Goal: Task Accomplishment & Management: Complete application form

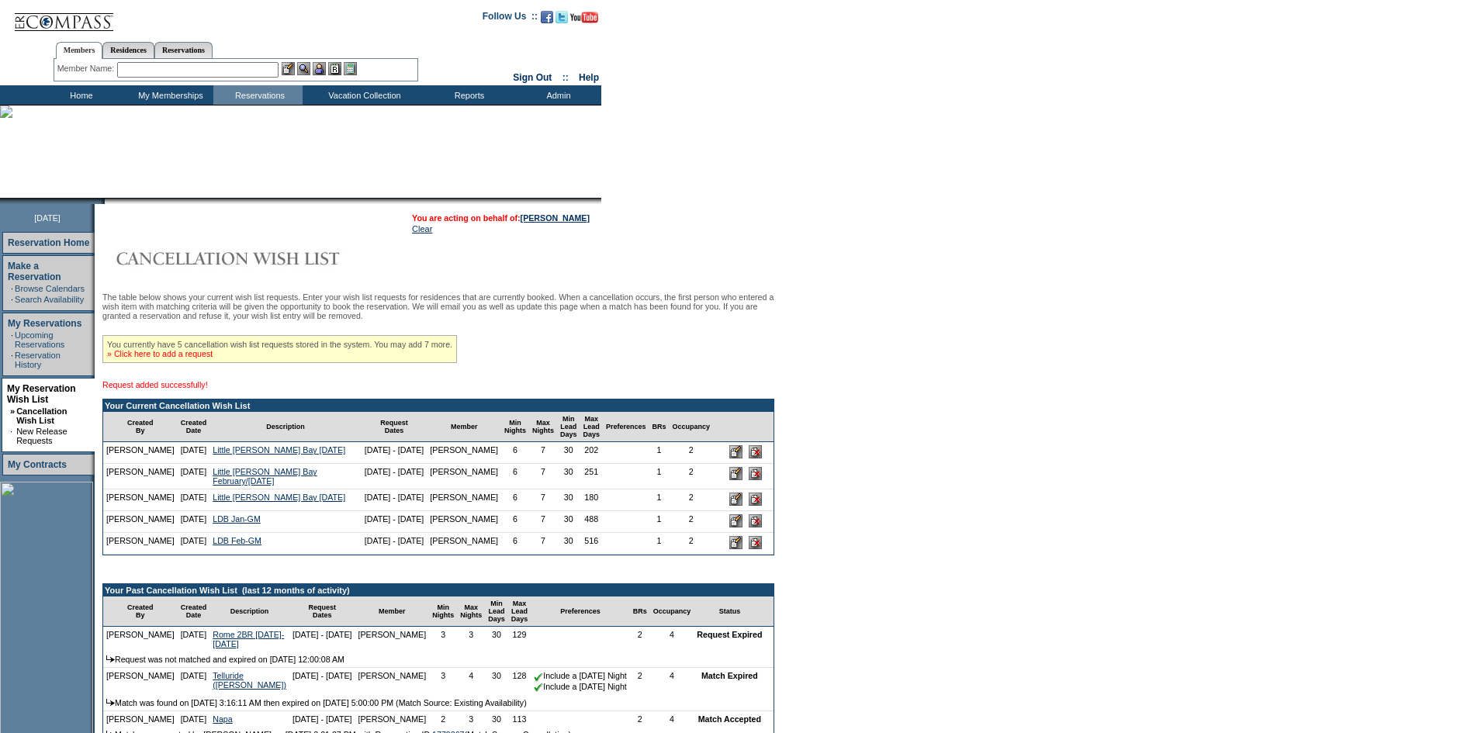
click at [199, 358] on link "» Click here to add a request" at bounding box center [160, 353] width 106 height 9
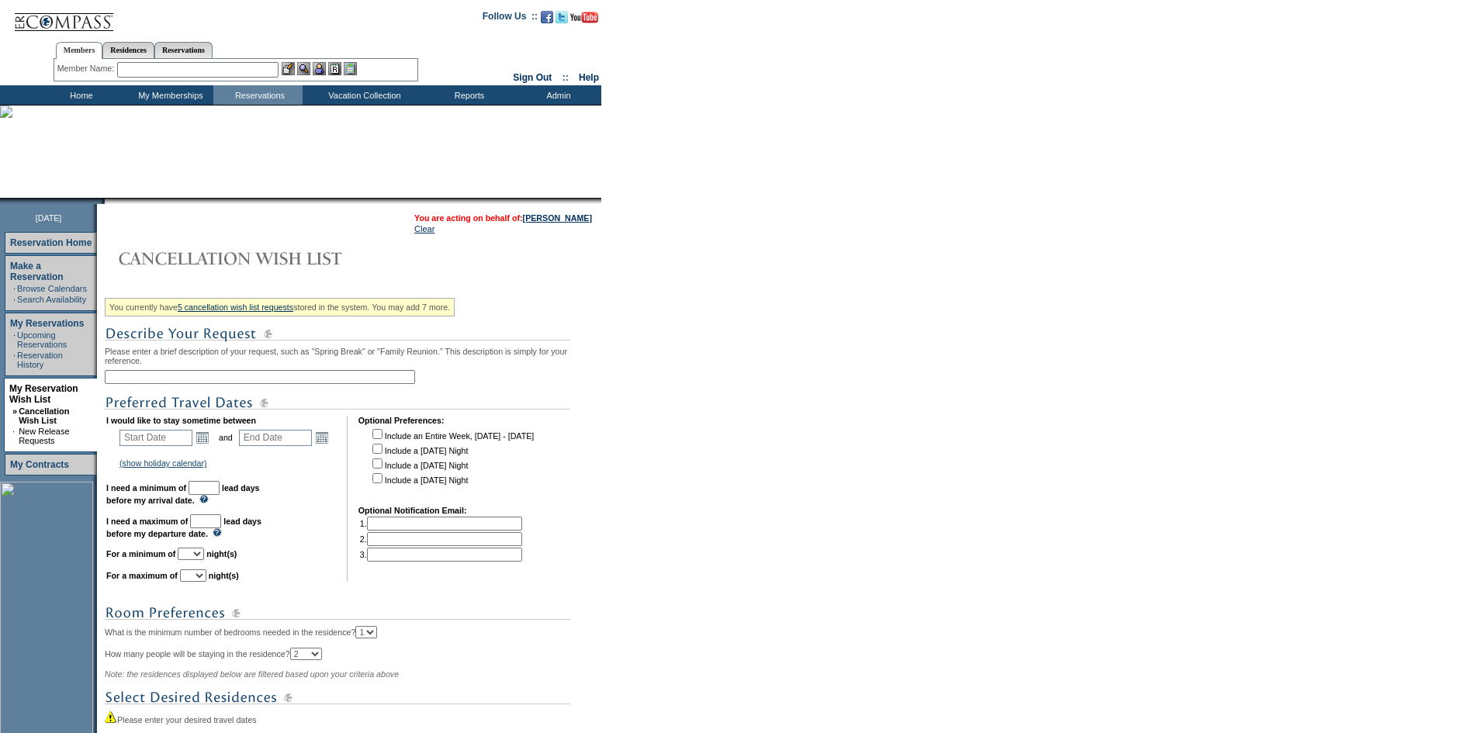
click at [196, 381] on input "text" at bounding box center [260, 377] width 310 height 14
type input "LDB Feb/Mar-GM"
click at [209, 446] on link "Open the calendar popup." at bounding box center [202, 437] width 17 height 17
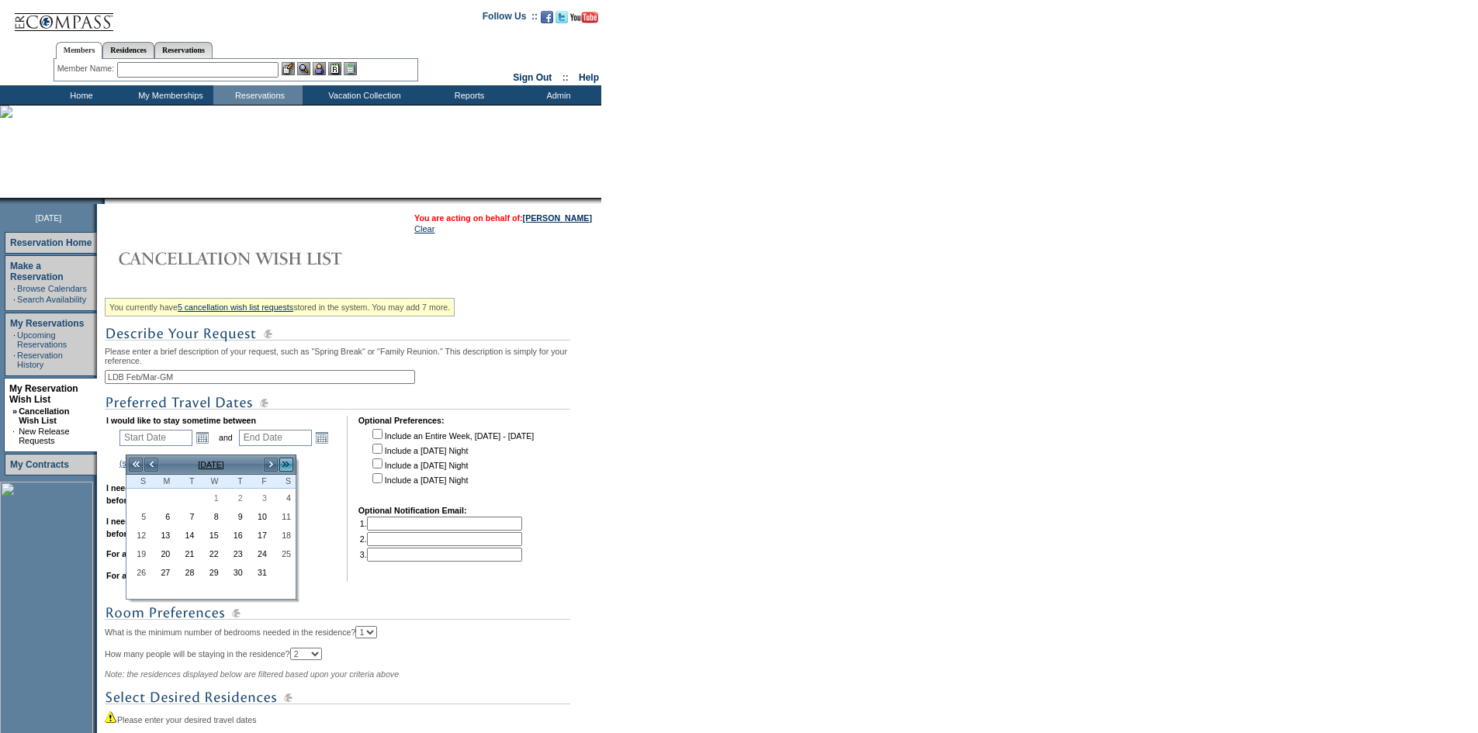
click at [286, 459] on link ">>" at bounding box center [287, 465] width 16 height 16
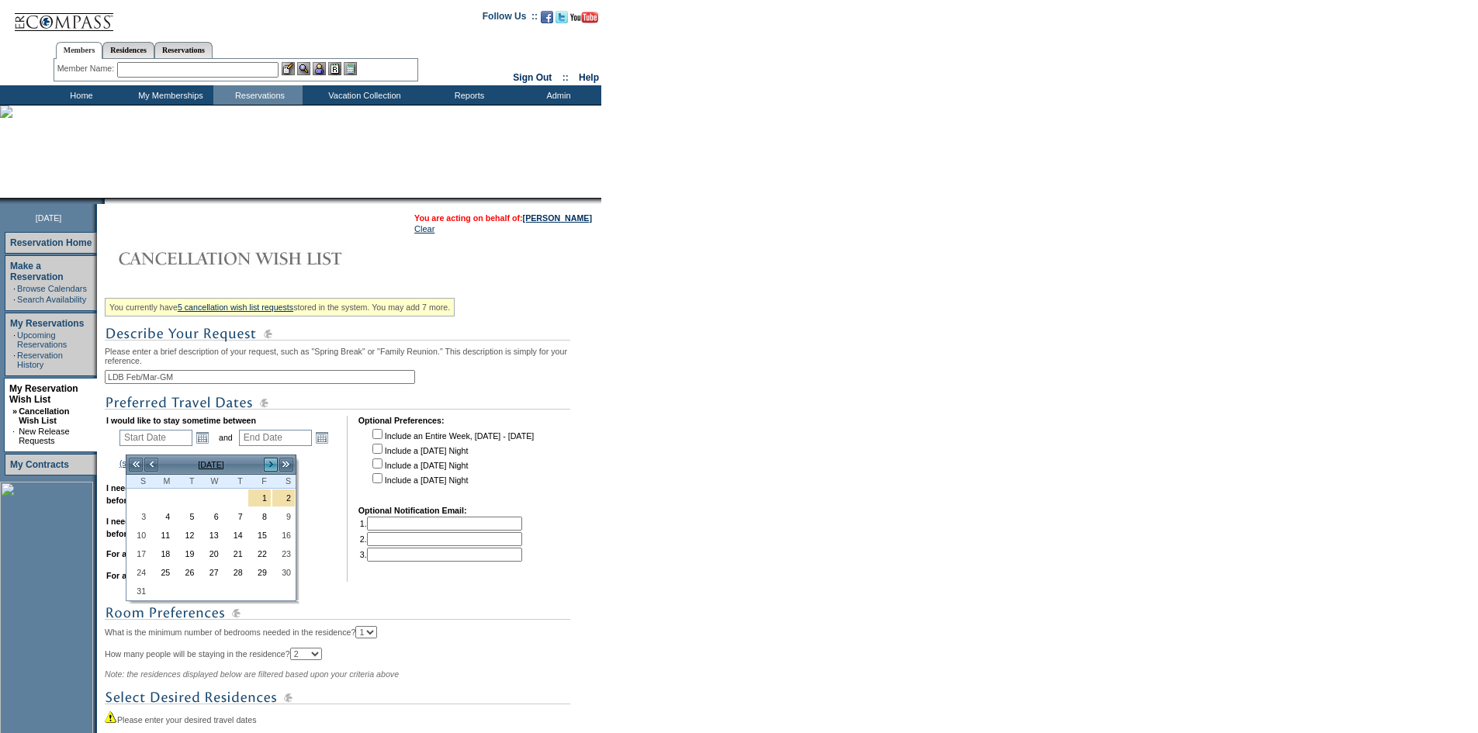
click at [271, 462] on link ">" at bounding box center [271, 465] width 16 height 16
click at [138, 558] on link "21" at bounding box center [138, 553] width 22 height 17
type input "2027-02-21"
type input "2027-02-22"
type input "2/21/2027"
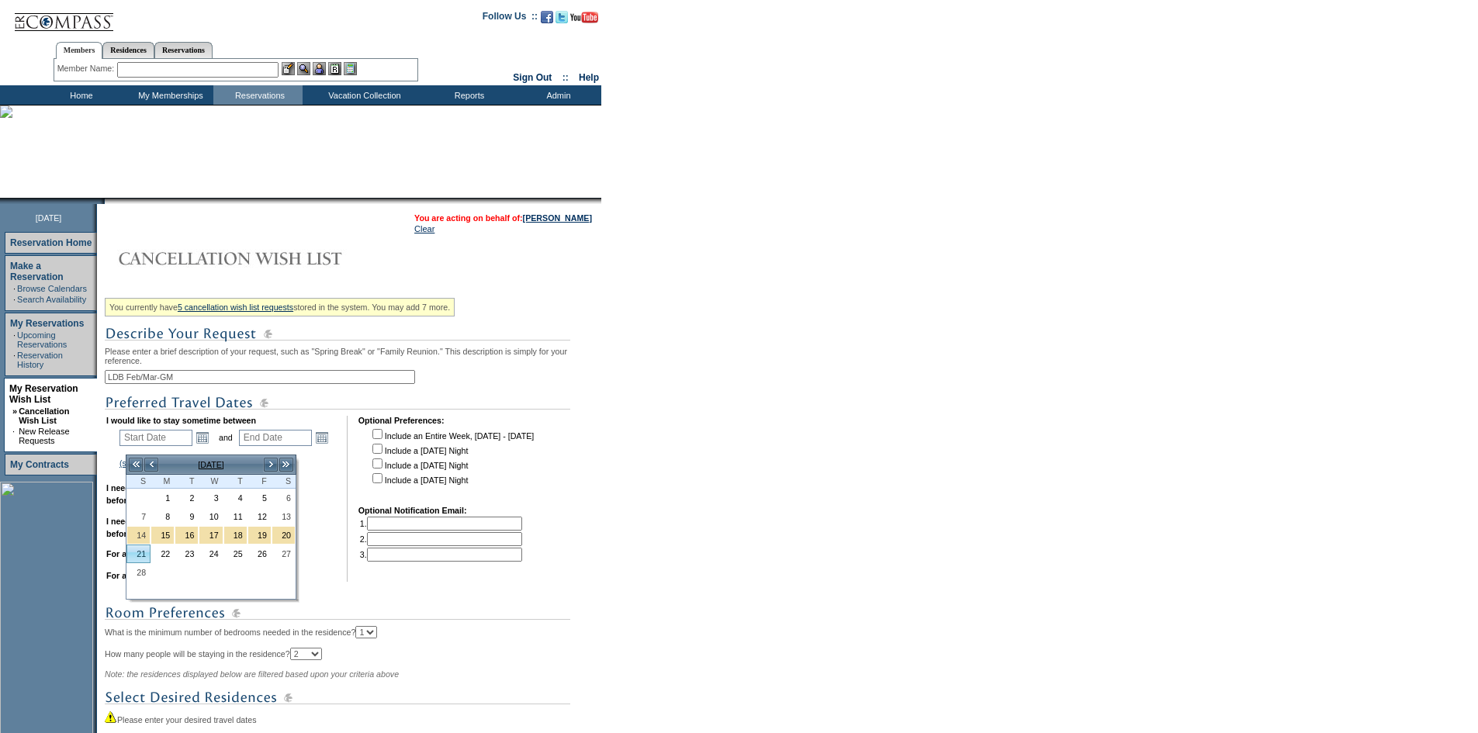
type input "2/22/2027"
type input "510"
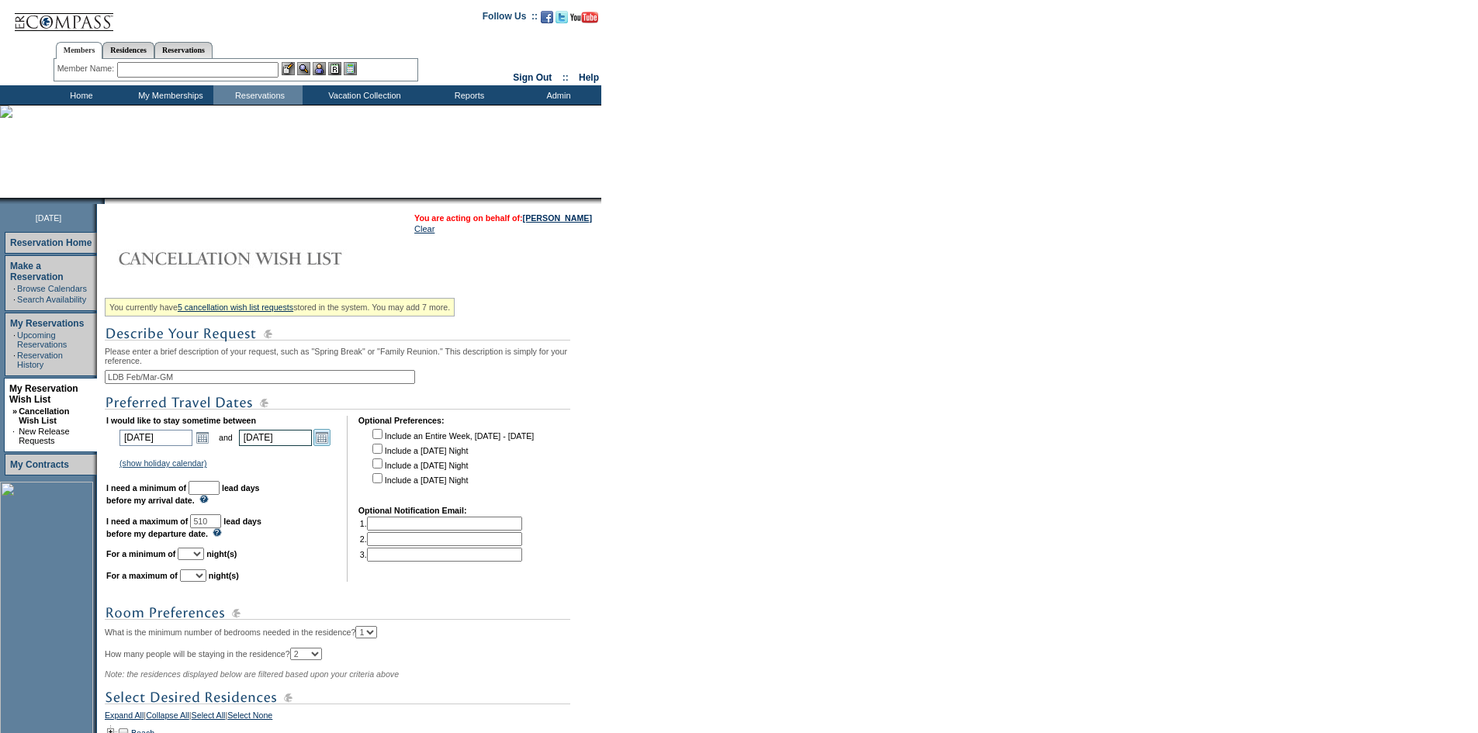
click at [330, 446] on link "Open the calendar popup." at bounding box center [321, 437] width 17 height 17
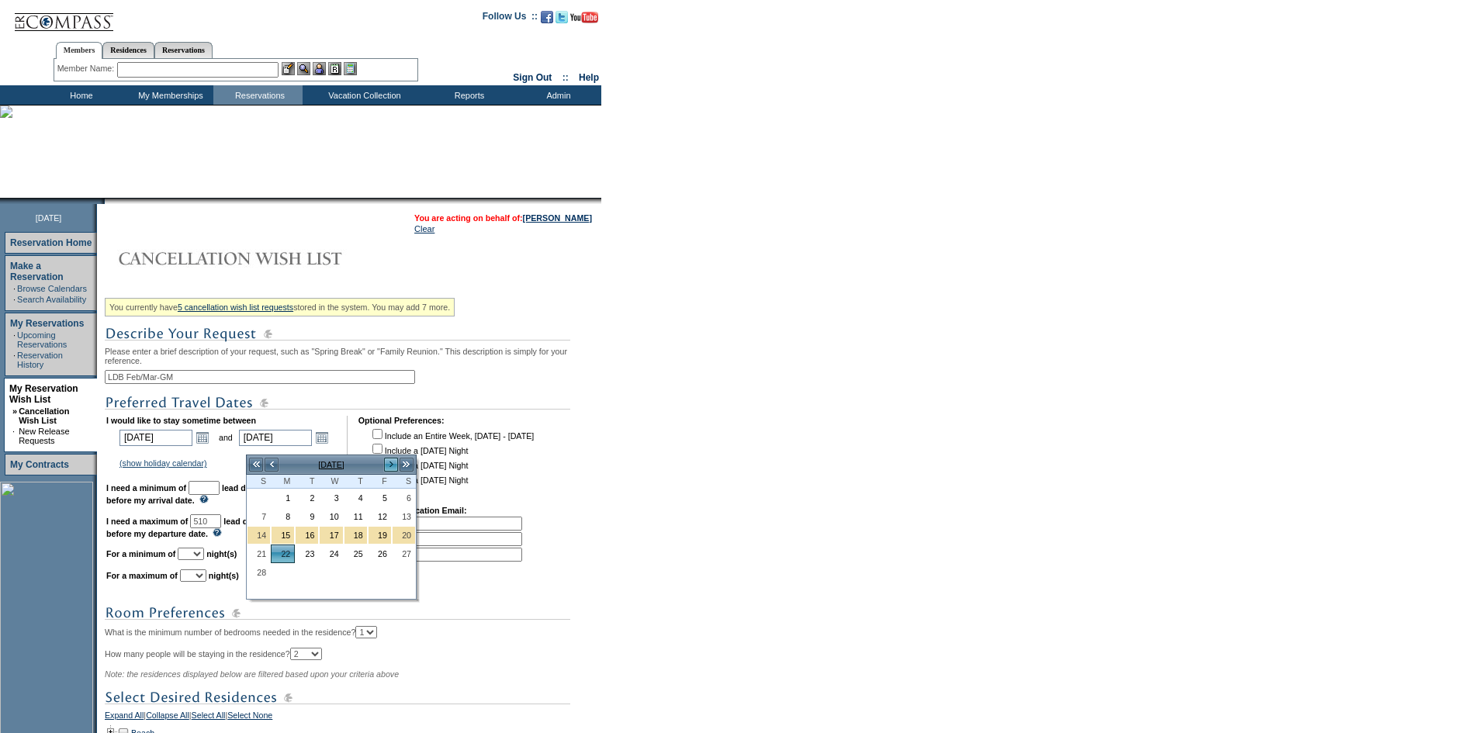
click at [391, 463] on link ">" at bounding box center [391, 465] width 16 height 16
click at [262, 545] on td "14" at bounding box center [259, 535] width 24 height 19
type input "2027-03-14"
type input "3/14/2027"
type input "530"
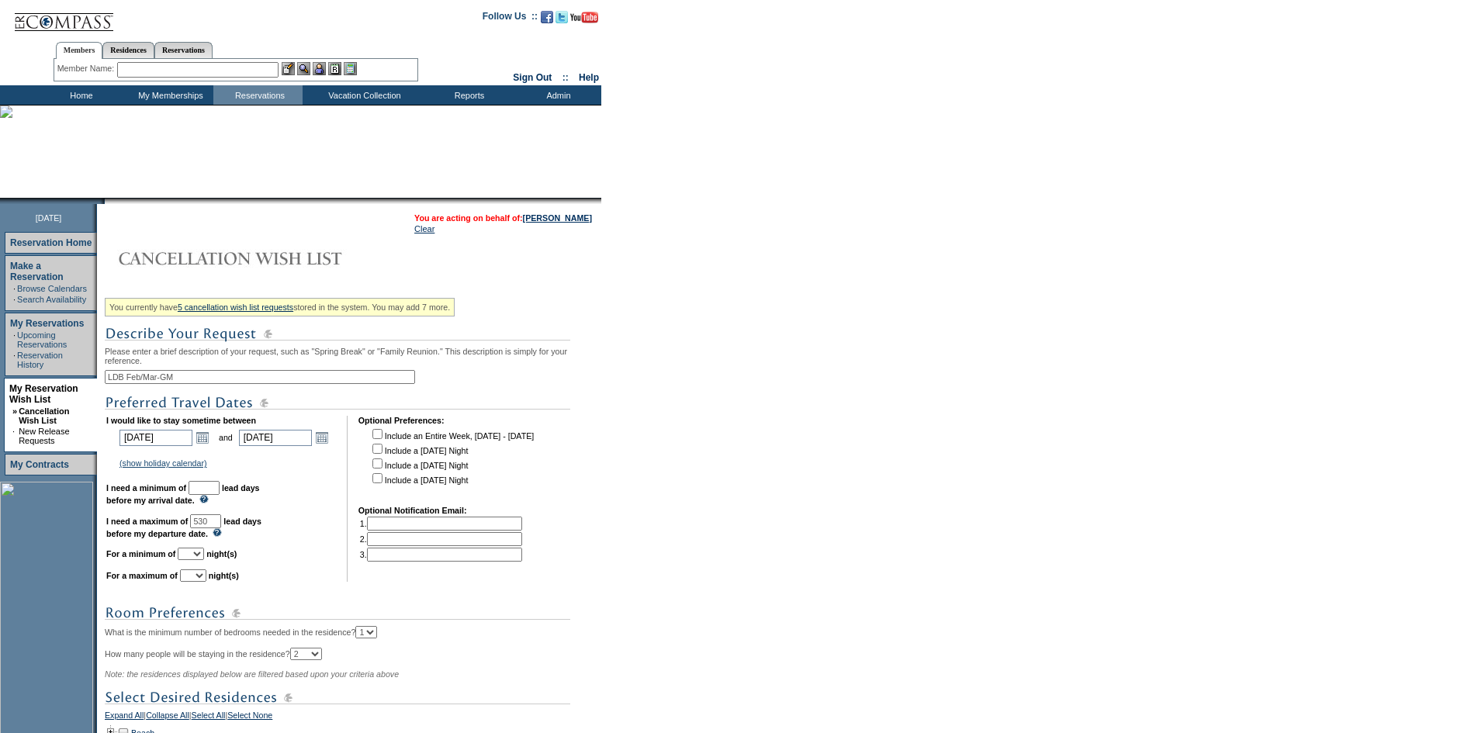
click at [220, 495] on input "text" at bounding box center [204, 488] width 31 height 14
type input "30"
click at [204, 560] on select "1 2 3 4 5 6 7 8 9 10 11 12 13 14" at bounding box center [191, 554] width 26 height 12
select select "6"
click at [197, 560] on select "1 2 3 4 5 6 7 8 9 10 11 12 13 14" at bounding box center [191, 554] width 26 height 12
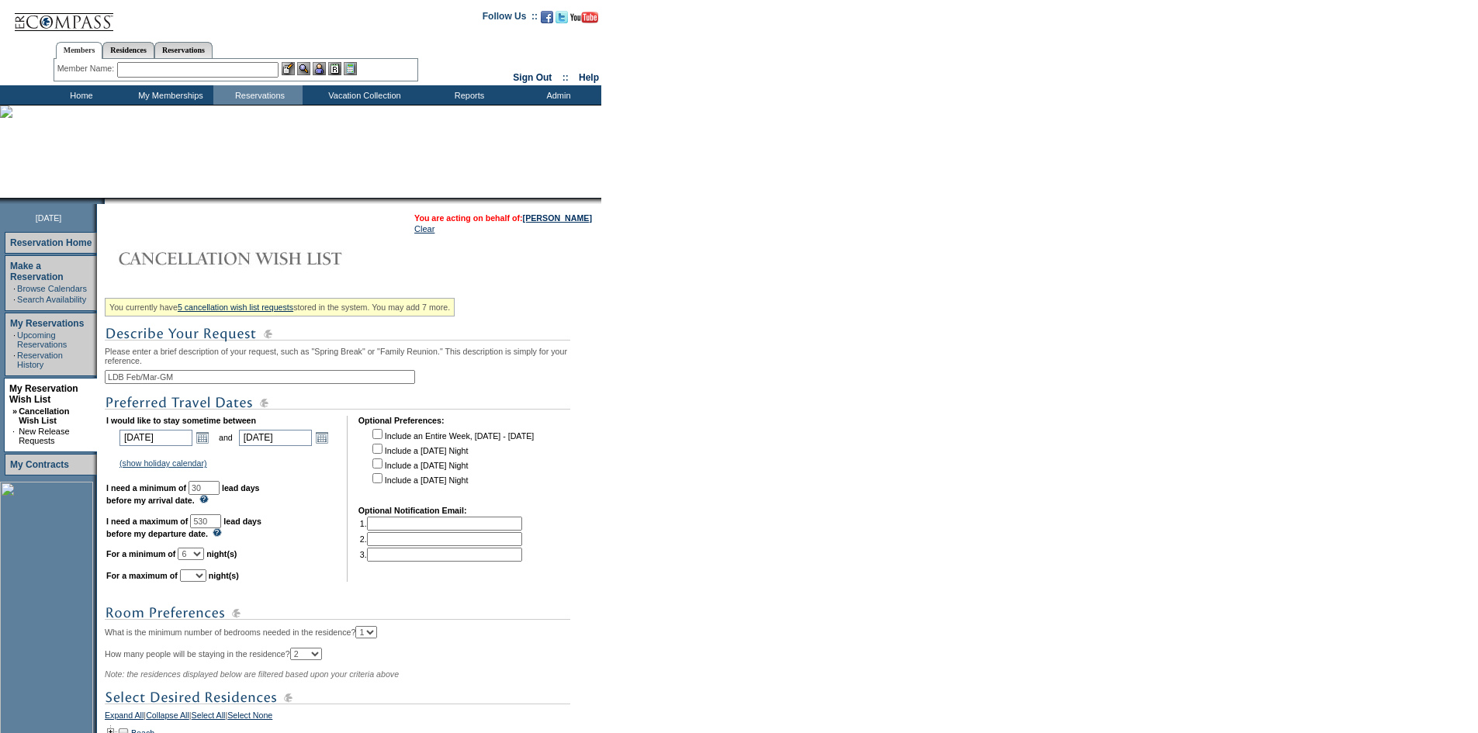
click at [206, 582] on select "1 2 3 4 5 6 7 8 9 10 11 12 13 14" at bounding box center [193, 575] width 26 height 12
select select "7"
click at [199, 582] on select "1 2 3 4 5 6 7 8 9 10 11 12 13 14" at bounding box center [193, 575] width 26 height 12
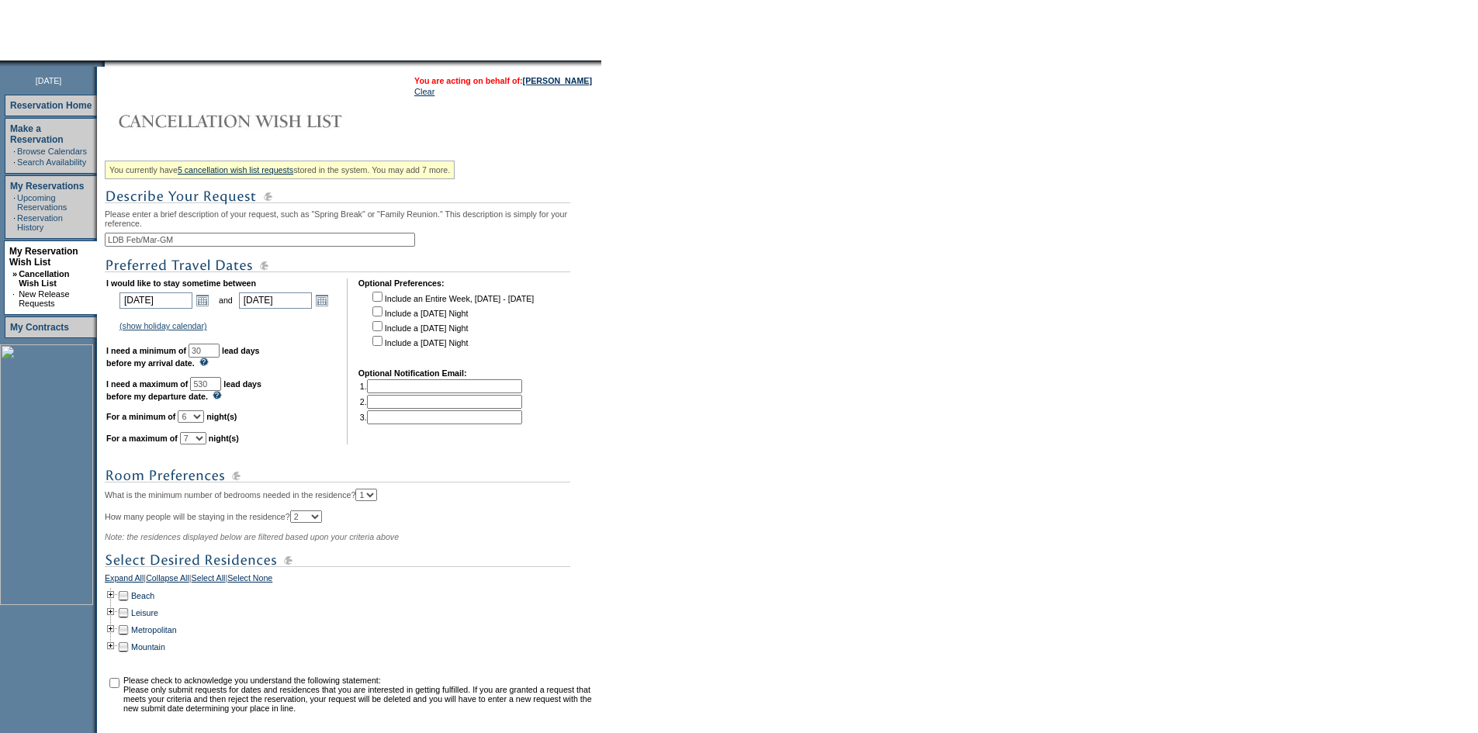
scroll to position [155, 0]
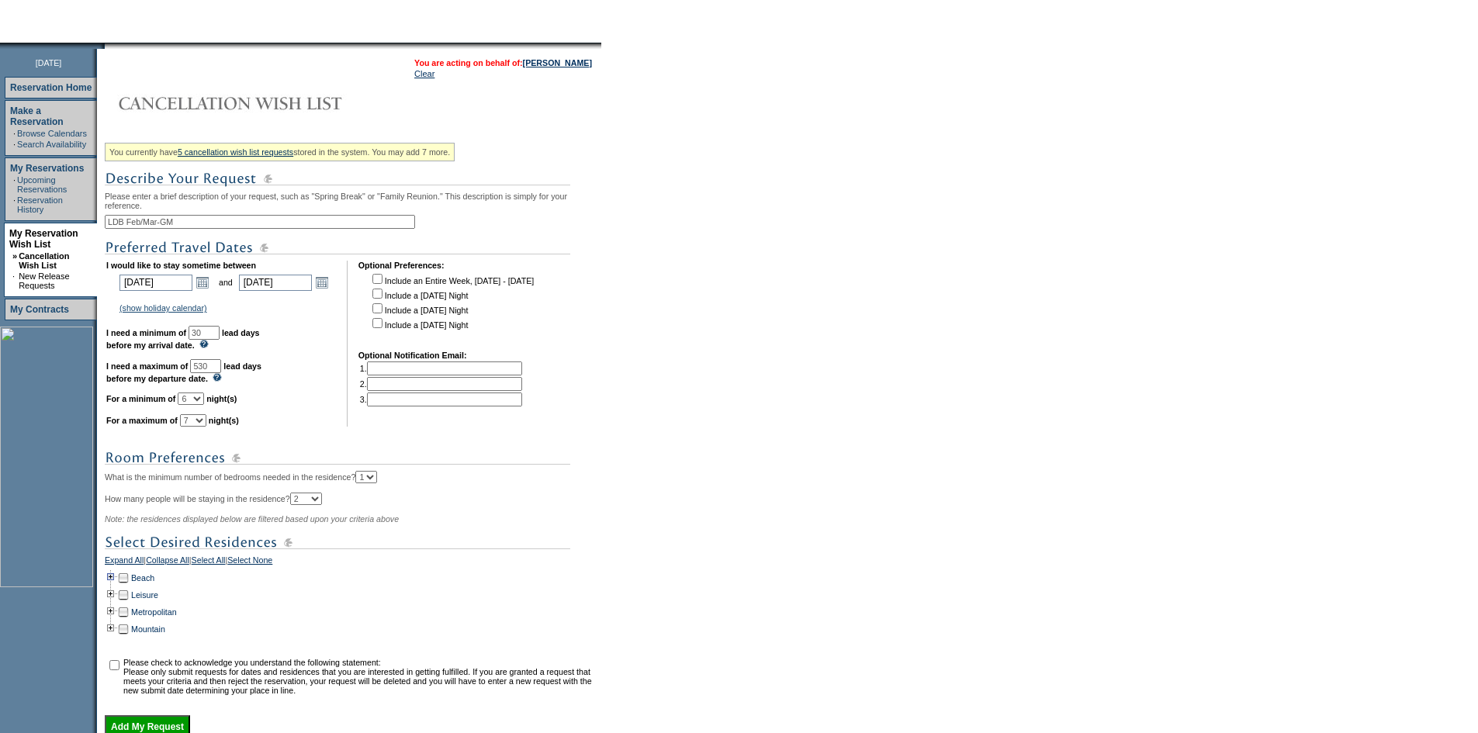
click at [116, 587] on td at bounding box center [111, 577] width 12 height 17
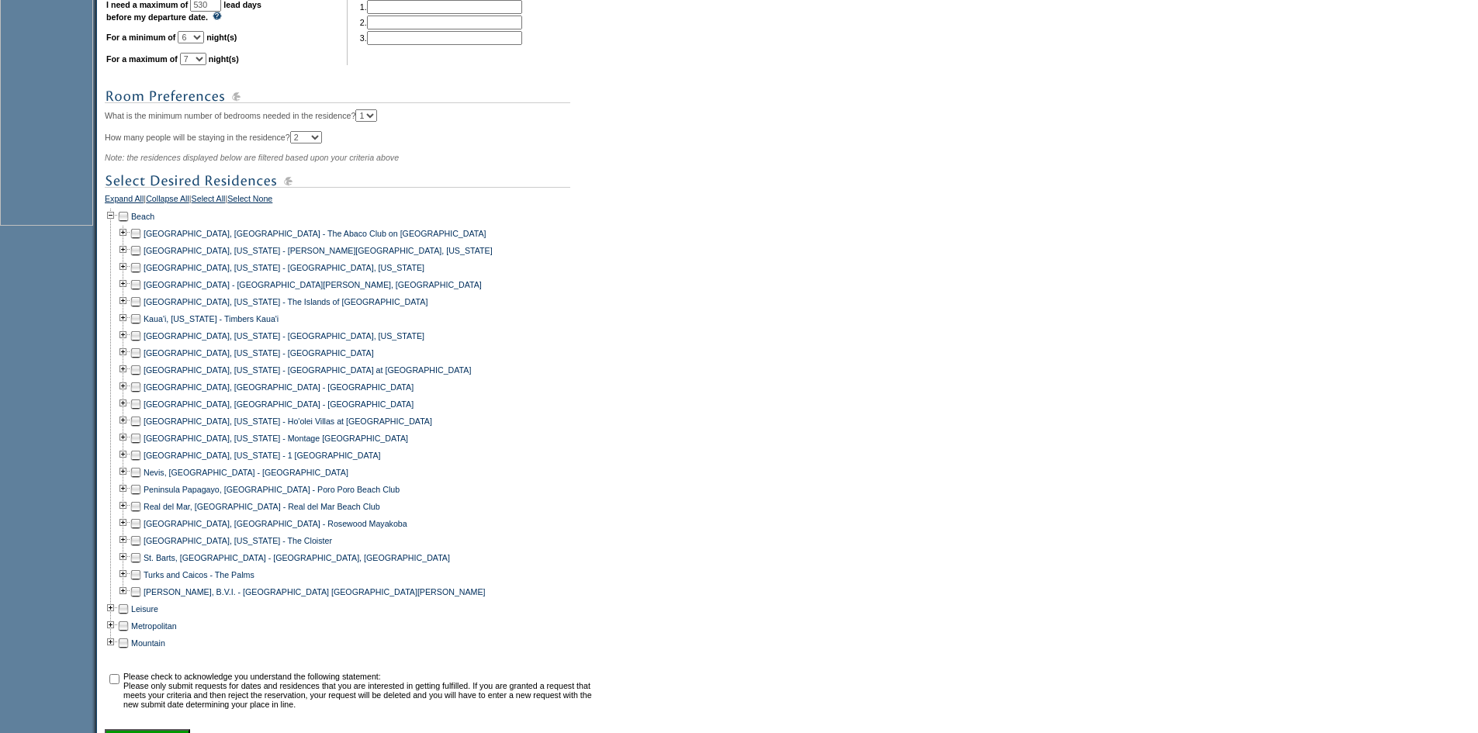
scroll to position [684, 0]
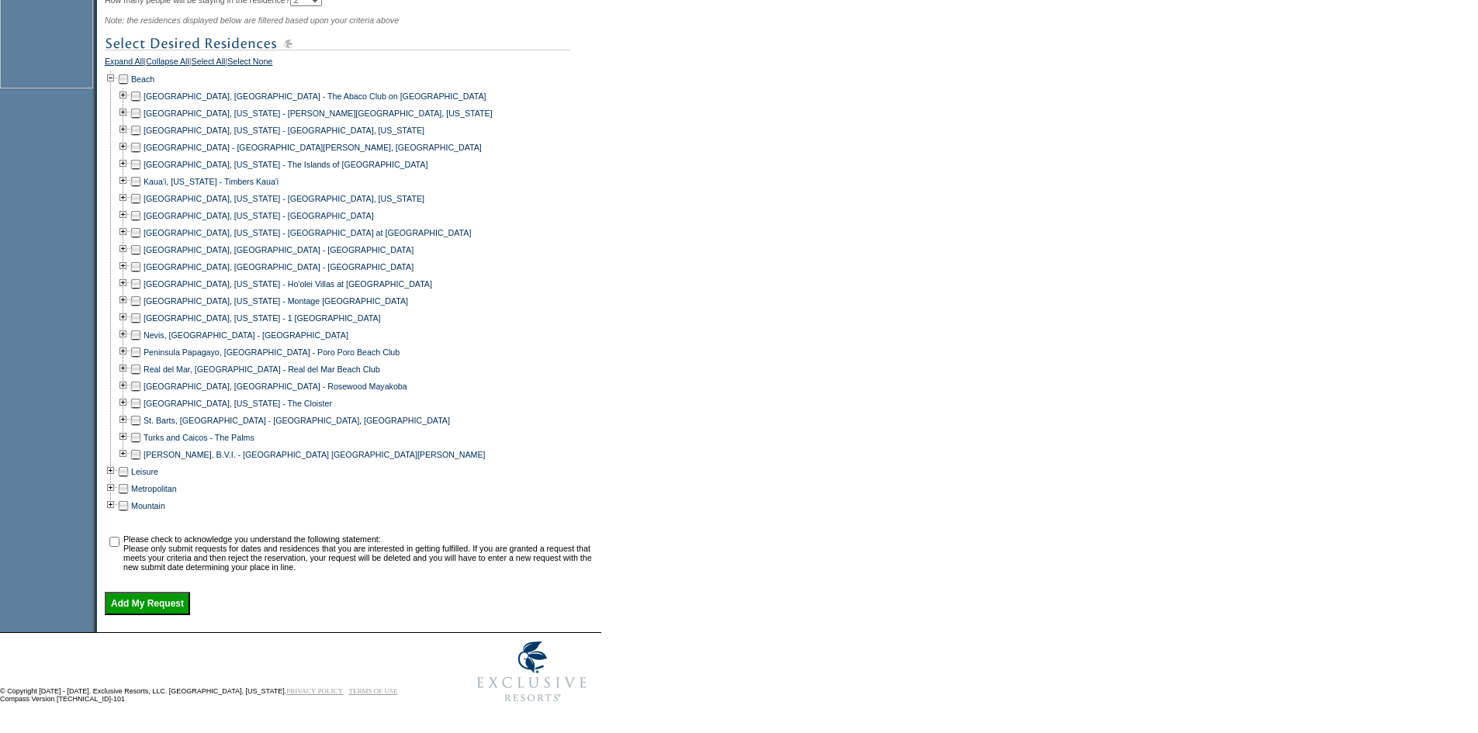
drag, startPoint x: 146, startPoint y: 445, endPoint x: 143, endPoint y: 455, distance: 9.8
click at [142, 446] on td at bounding box center [136, 454] width 12 height 17
click at [119, 537] on input "checkbox" at bounding box center [114, 542] width 10 height 10
checkbox input "true"
click at [156, 600] on input "Add My Request" at bounding box center [147, 603] width 85 height 23
